Goal: Task Accomplishment & Management: Use online tool/utility

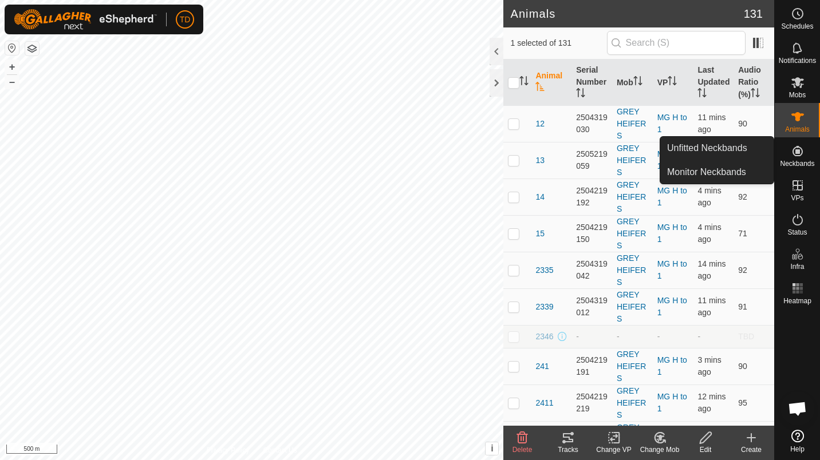
click at [567, 451] on div "Tracks" at bounding box center [568, 450] width 46 height 10
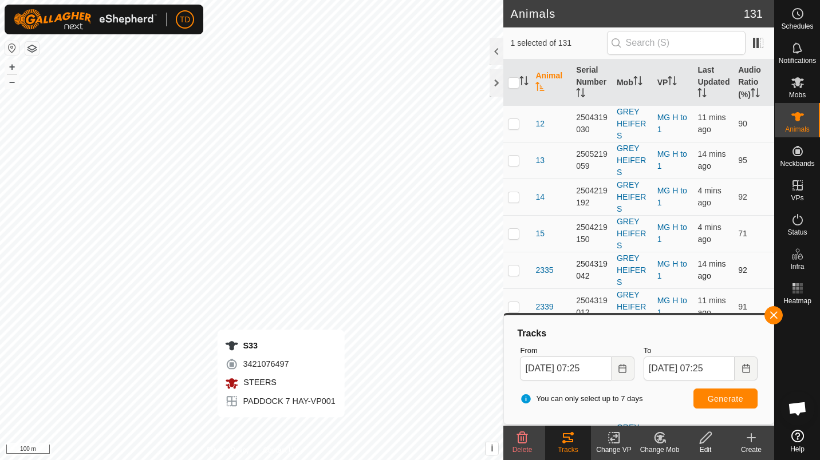
checkbox input "false"
checkbox input "true"
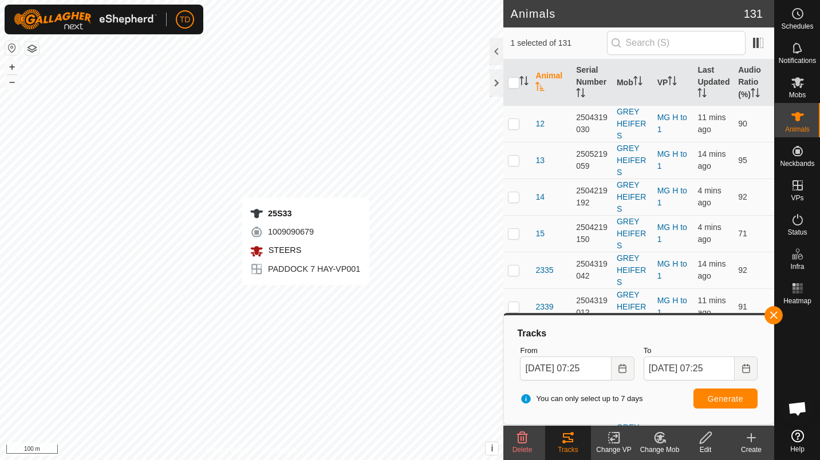
checkbox input "true"
checkbox input "false"
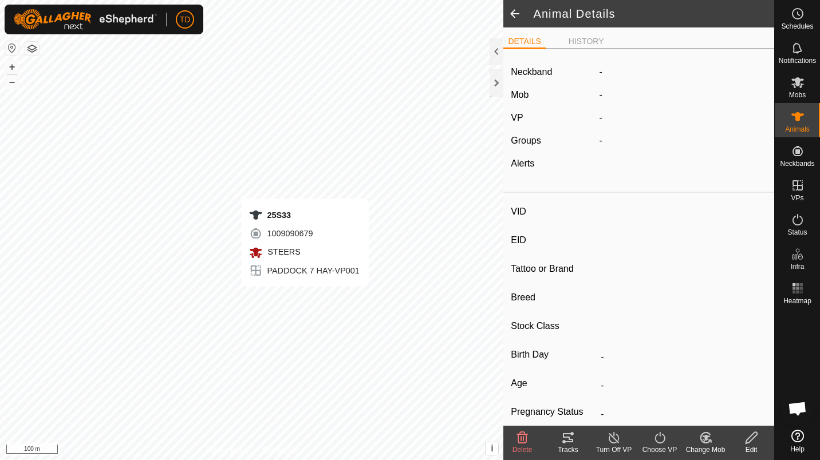
type input "25S33"
type input "-"
type input "Angus"
type input "-"
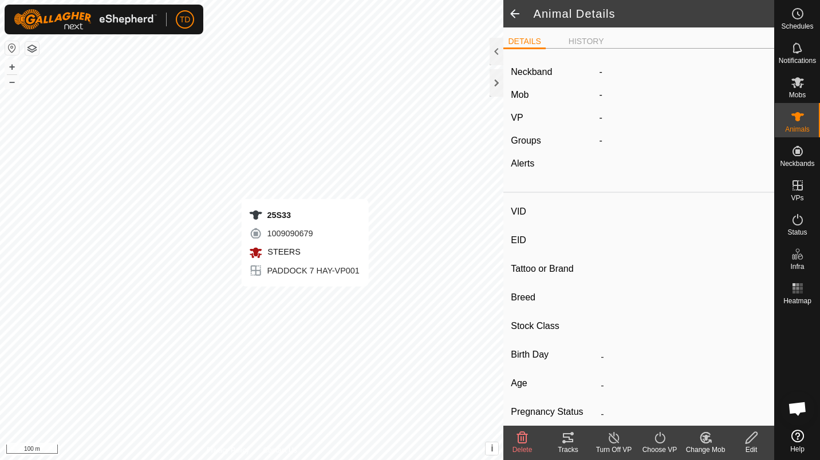
type input "0 kg"
type input "-"
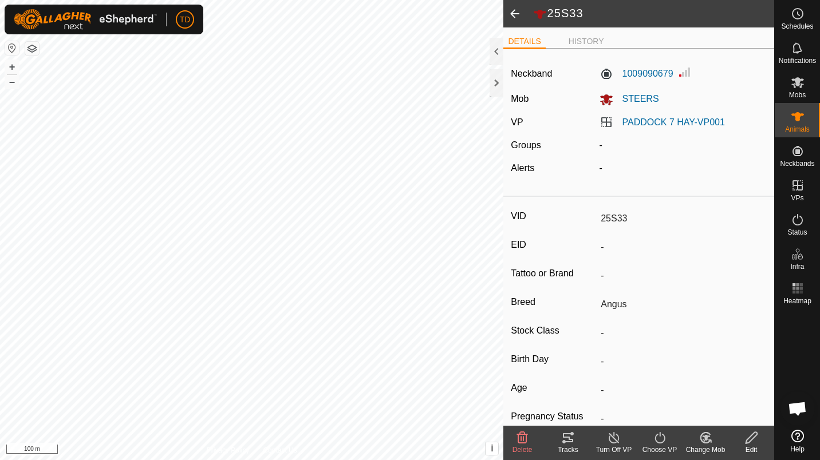
click at [572, 449] on div "Tracks" at bounding box center [568, 450] width 46 height 10
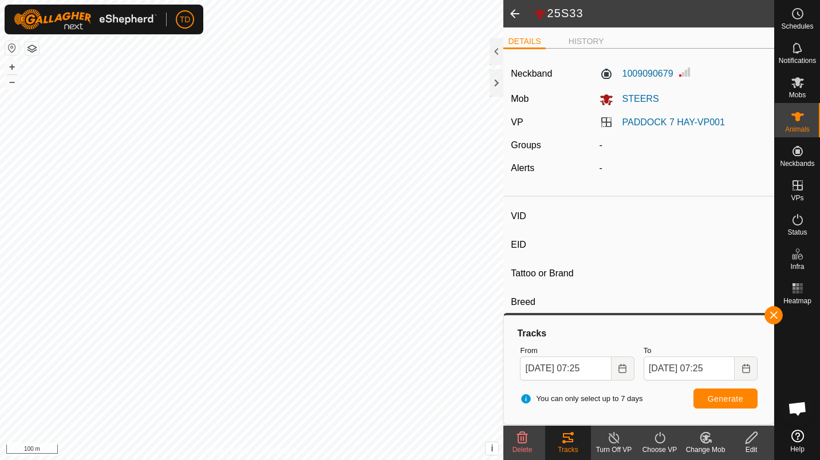
type input "25S7"
type input "-"
type input "Angus"
type input "-"
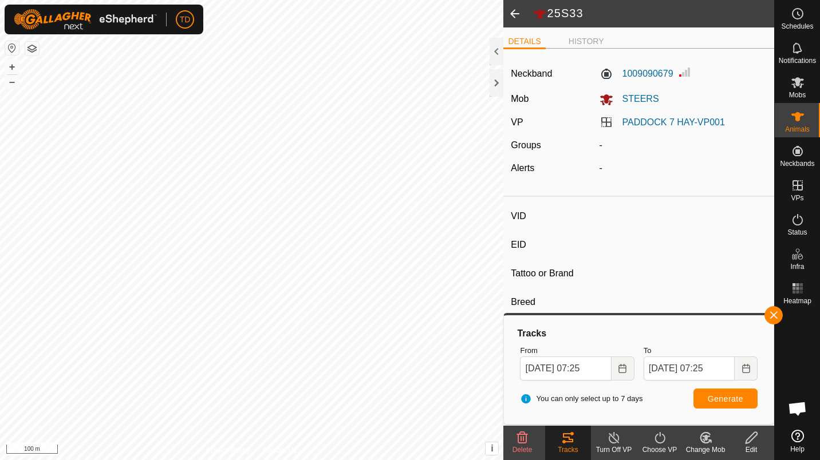
type input "0 kg"
type input "-"
click at [569, 447] on div "Tracks" at bounding box center [568, 450] width 46 height 10
click at [563, 448] on div "Tracks" at bounding box center [568, 450] width 46 height 10
type input "2505"
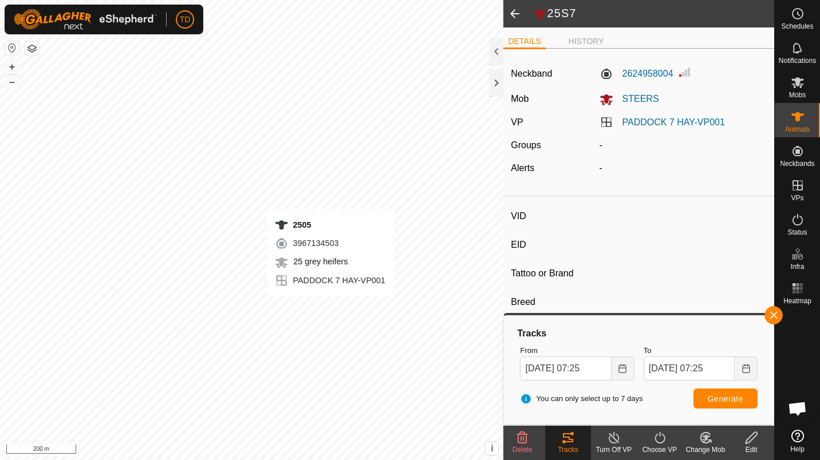
type input "-"
type input "[PERSON_NAME]"
type input "-"
type input "0 kg"
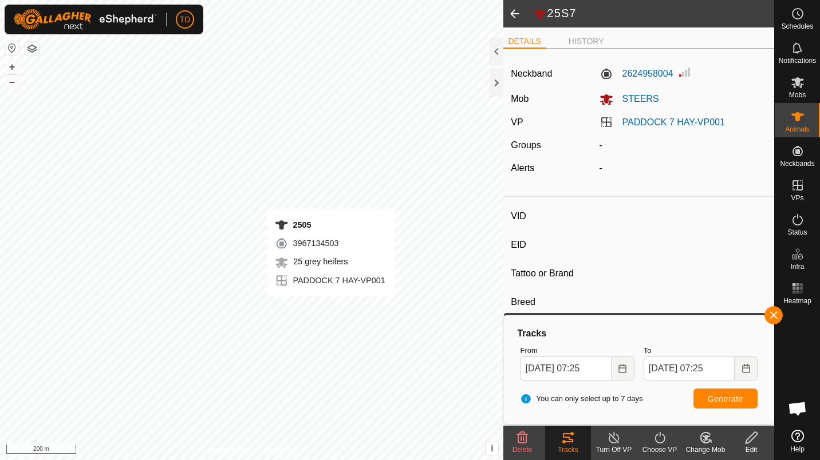
type input "-"
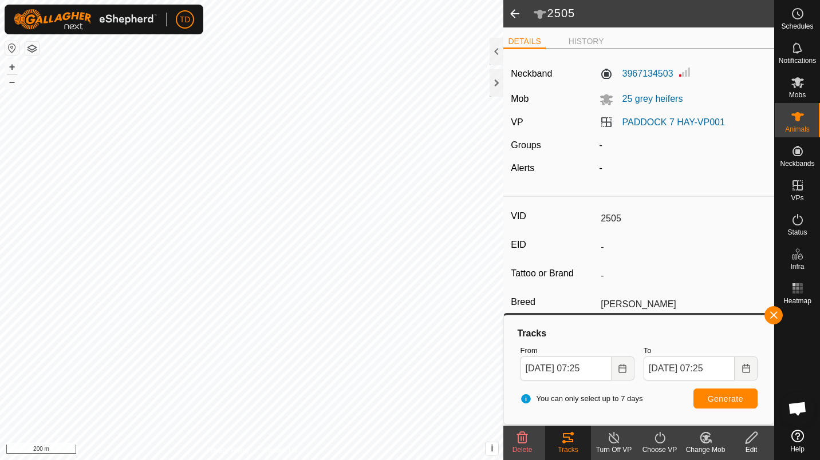
click at [569, 437] on icon at bounding box center [568, 437] width 10 height 9
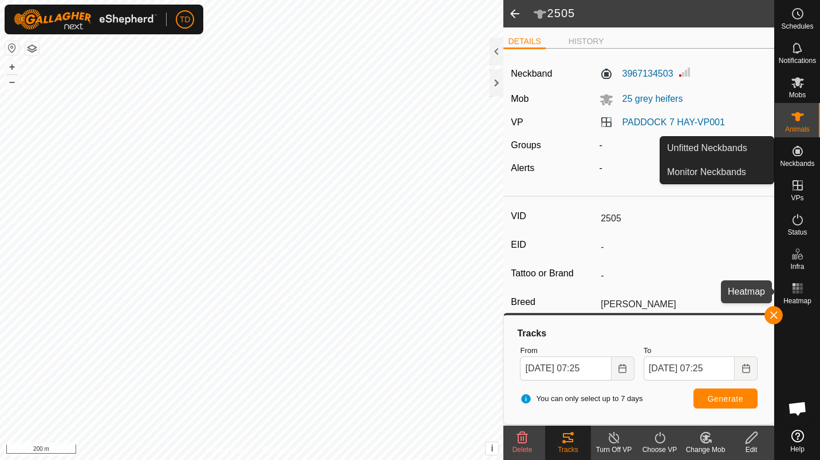
click at [800, 296] on es-heatmap-svg-icon at bounding box center [797, 288] width 21 height 18
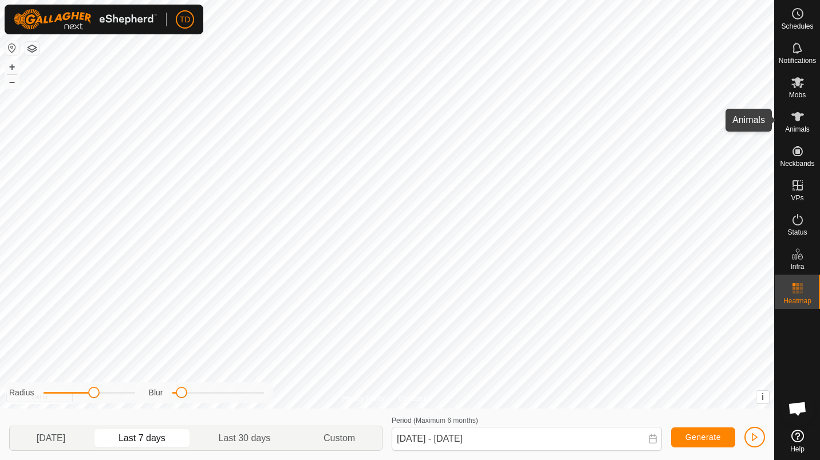
click at [803, 117] on icon at bounding box center [798, 117] width 14 height 14
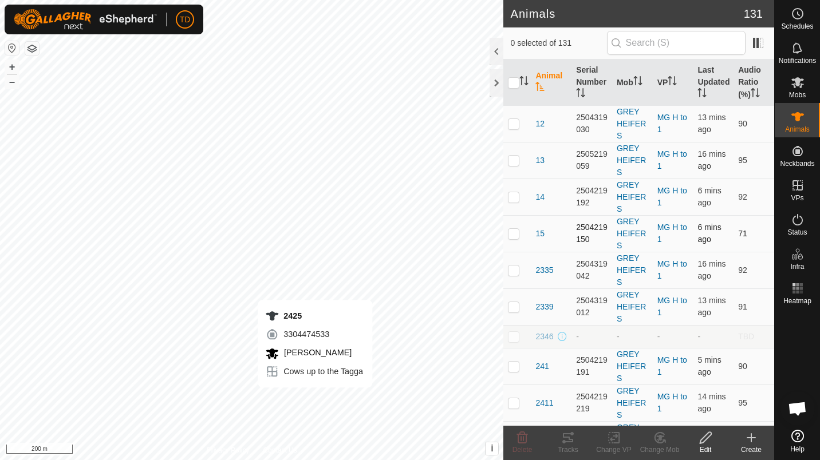
checkbox input "true"
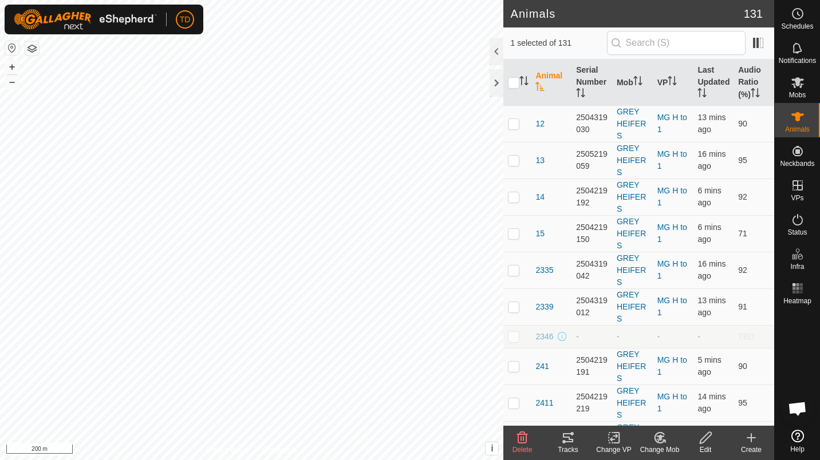
click at [573, 439] on icon at bounding box center [568, 438] width 14 height 14
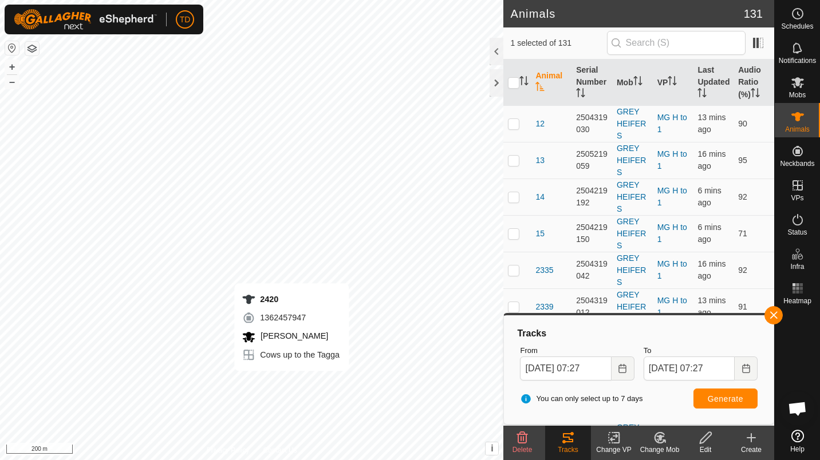
checkbox input "true"
checkbox input "false"
click at [572, 447] on div "Tracks" at bounding box center [568, 450] width 46 height 10
click at [571, 447] on div "Tracks" at bounding box center [568, 450] width 46 height 10
click at [709, 396] on span "Generate" at bounding box center [725, 399] width 35 height 9
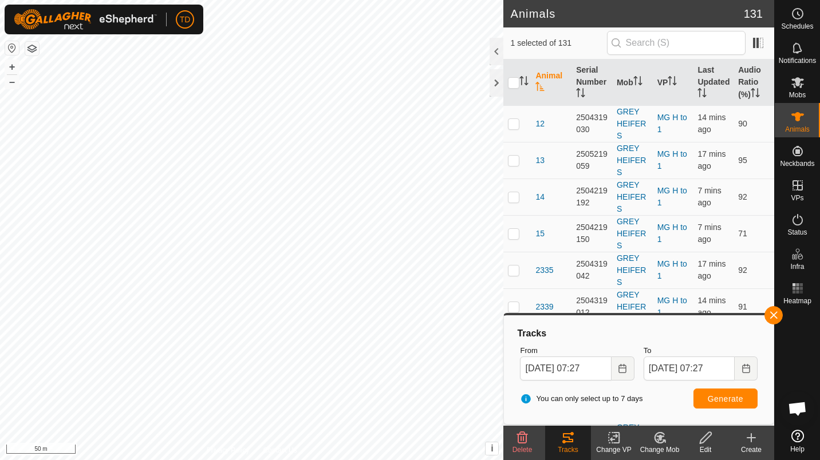
checkbox input "false"
checkbox input "true"
click at [732, 397] on span "Generate" at bounding box center [725, 399] width 35 height 9
checkbox input "true"
checkbox input "false"
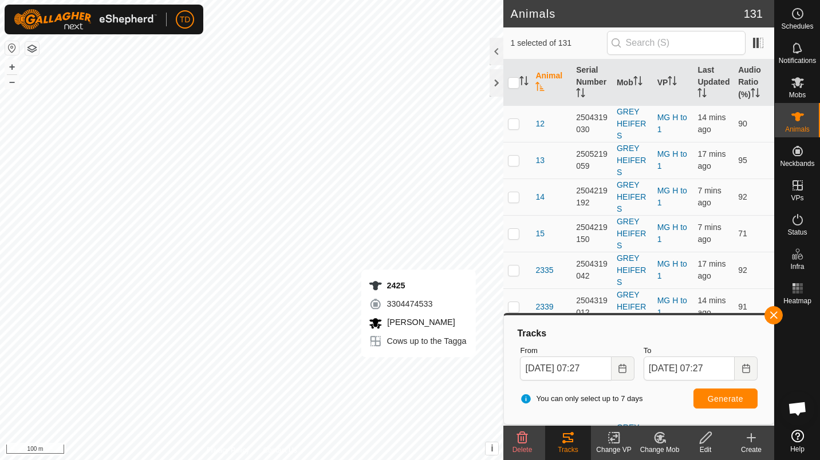
checkbox input "false"
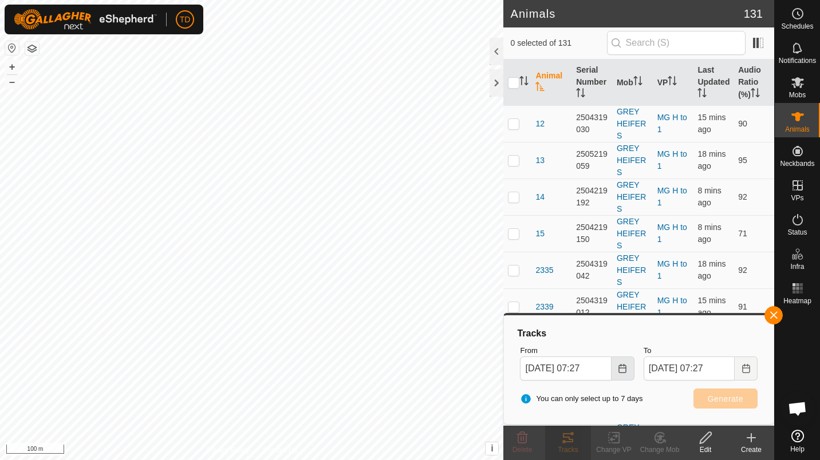
click at [620, 370] on icon "Choose Date" at bounding box center [622, 368] width 9 height 9
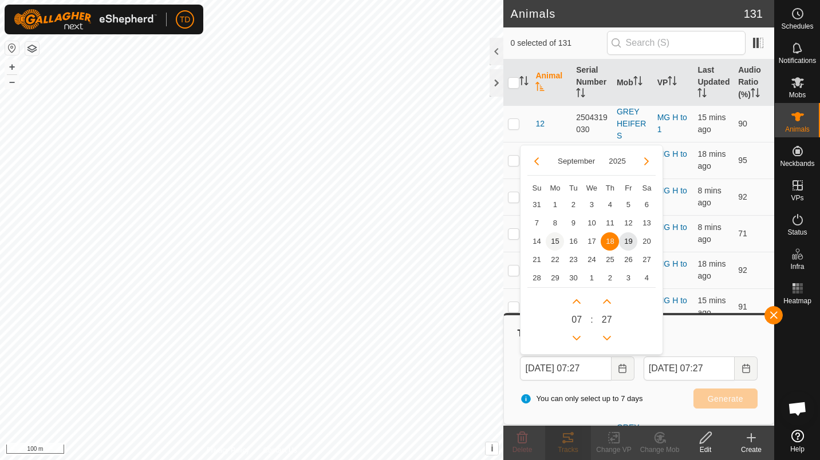
click at [553, 244] on span "15" at bounding box center [555, 241] width 18 height 18
type input "[DATE] 07:27"
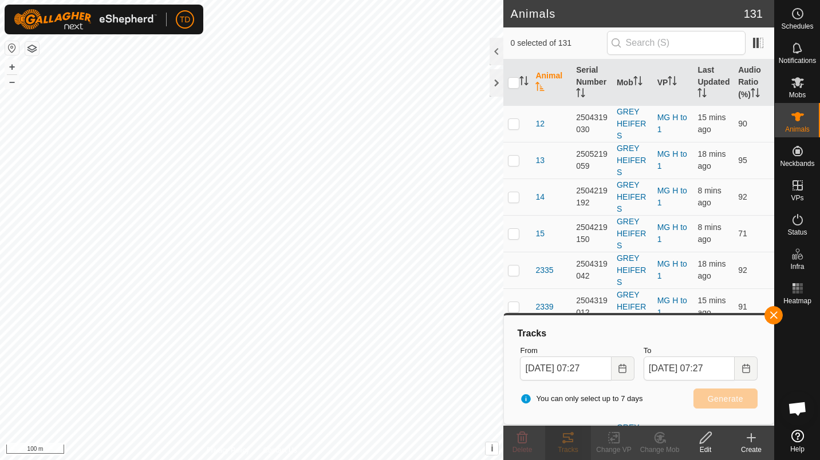
click at [553, 244] on span "15" at bounding box center [555, 241] width 18 height 18
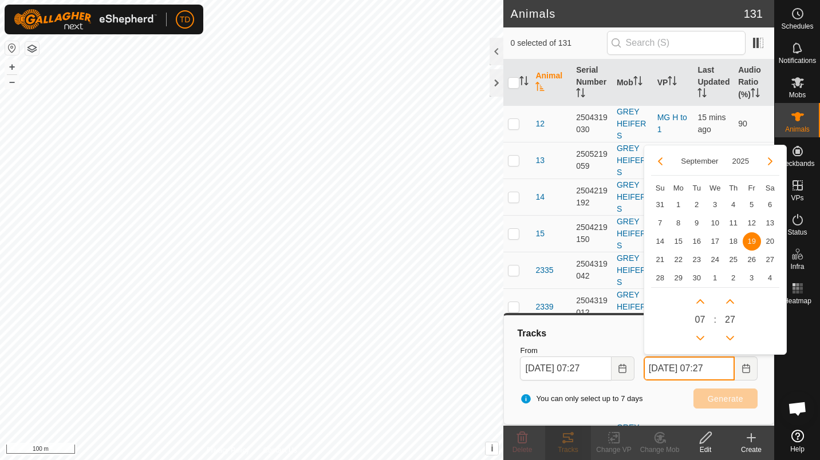
click at [723, 369] on input "[DATE] 07:27" at bounding box center [689, 369] width 91 height 24
click at [753, 237] on span "19" at bounding box center [752, 241] width 18 height 18
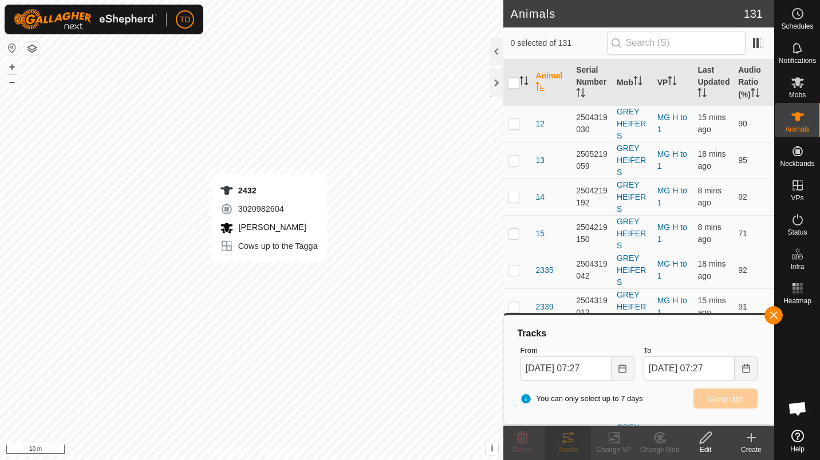
checkbox input "true"
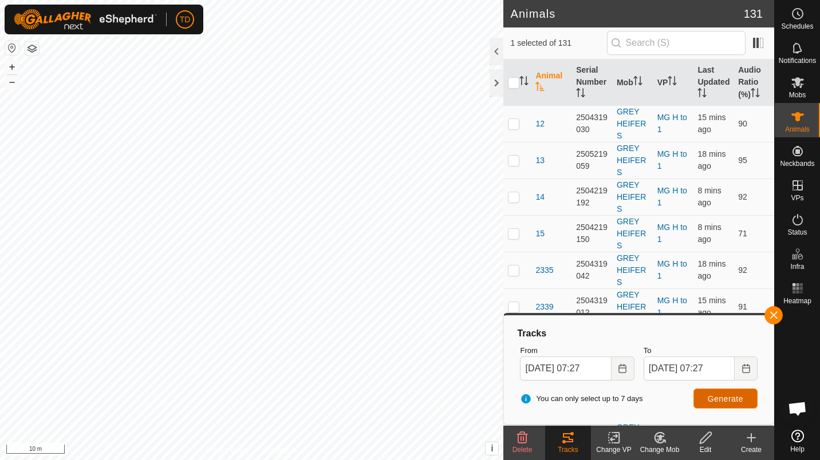
click at [713, 401] on span "Generate" at bounding box center [725, 399] width 35 height 9
click at [622, 374] on button "Choose Date" at bounding box center [623, 369] width 23 height 24
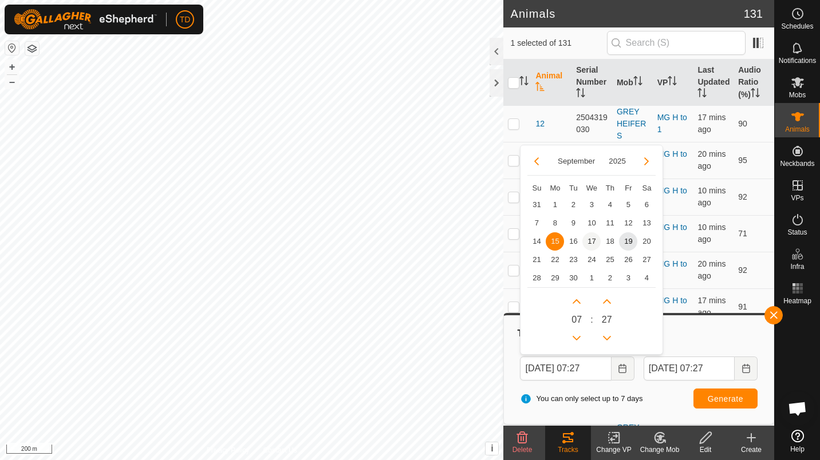
click at [593, 243] on span "17" at bounding box center [591, 241] width 18 height 18
type input "[DATE] 07:27"
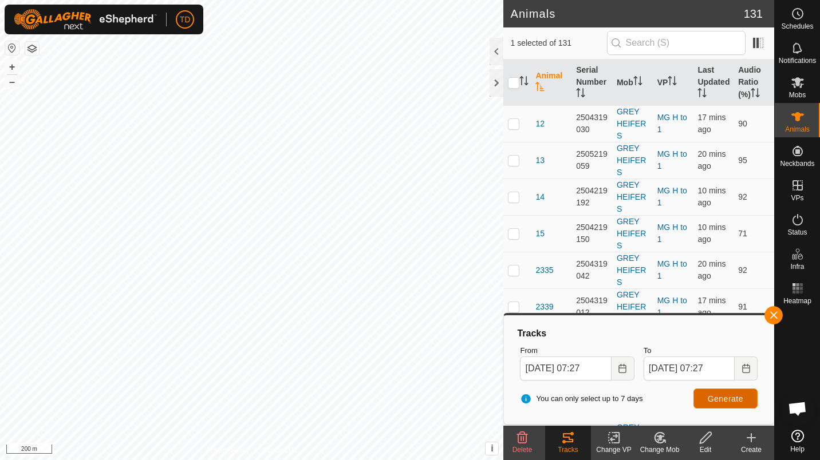
click at [715, 403] on span "Generate" at bounding box center [725, 399] width 35 height 9
checkbox input "false"
checkbox input "true"
click at [716, 396] on span "Generate" at bounding box center [725, 399] width 35 height 9
